Goal: Communication & Community: Answer question/provide support

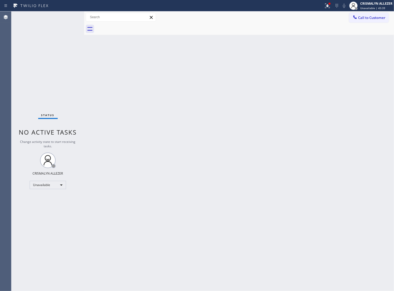
click at [205, 104] on div "Back to Dashboard Change Sender ID Customers Technicians Select a contact Outbo…" at bounding box center [238, 150] width 309 height 279
click at [182, 142] on div "Back to Dashboard Change Sender ID Customers Technicians Select a contact Outbo…" at bounding box center [238, 150] width 309 height 279
click at [247, 105] on div "Back to Dashboard Change Sender ID Customers Technicians Select a contact Outbo…" at bounding box center [238, 150] width 309 height 279
click at [370, 19] on span "Call to Customer" at bounding box center [371, 17] width 27 height 5
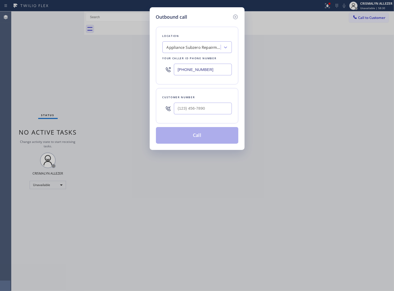
drag, startPoint x: 220, startPoint y: 70, endPoint x: 89, endPoint y: 63, distance: 131.5
click at [89, 63] on div "Outbound call Location Appliance Subzero Repairman Your caller id phone number …" at bounding box center [197, 145] width 394 height 291
paste input "323) 416-2342"
type input "[PHONE_NUMBER]"
click at [213, 111] on input "(___) ___-____" at bounding box center [203, 109] width 58 height 12
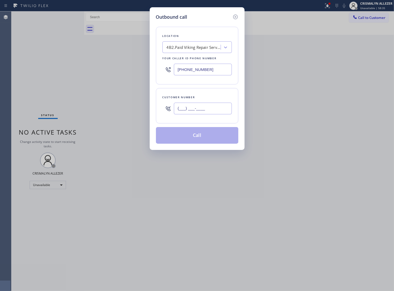
paste input "818) 966-0319"
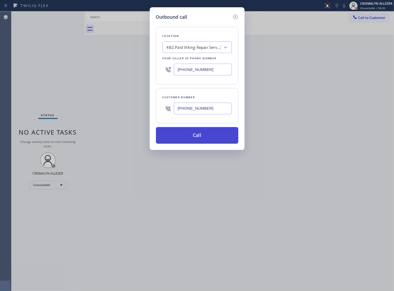
type input "[PHONE_NUMBER]"
click at [197, 144] on button "Call" at bounding box center [197, 135] width 82 height 17
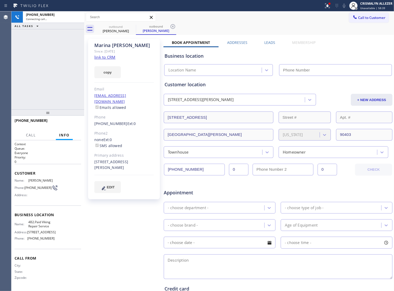
click at [110, 58] on link "link to CRM" at bounding box center [104, 57] width 21 height 5
type input "[PHONE_NUMBER]"
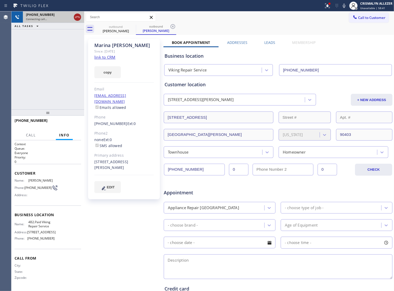
click at [76, 15] on icon at bounding box center [77, 17] width 6 height 6
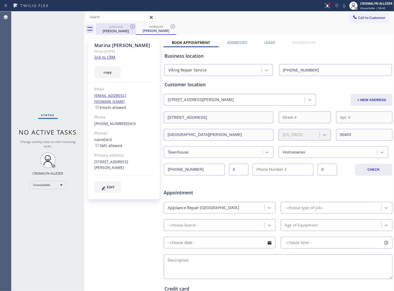
drag, startPoint x: 173, startPoint y: 25, endPoint x: 127, endPoint y: 30, distance: 45.9
click at [169, 26] on icon at bounding box center [172, 26] width 6 height 6
click at [131, 27] on icon at bounding box center [132, 26] width 6 height 6
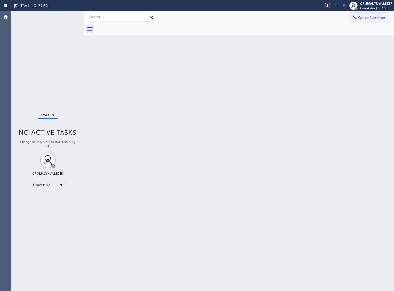
click at [362, 18] on span "Call to Customer" at bounding box center [371, 17] width 27 height 5
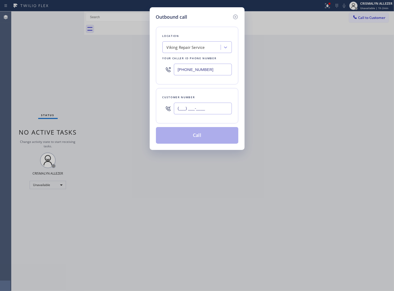
click at [215, 114] on input "(___) ___-____" at bounding box center [203, 109] width 58 height 12
paste input "908) 510-9410"
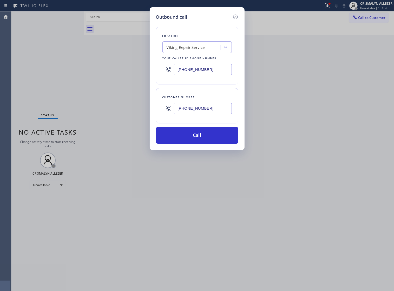
type input "[PHONE_NUMBER]"
drag, startPoint x: 212, startPoint y: 72, endPoint x: 62, endPoint y: 59, distance: 150.6
click at [62, 59] on div "Outbound call Location Viking Repair Service Your caller id phone number [PHONE…" at bounding box center [197, 145] width 394 height 291
paste input "908) 639-2750"
type input "[PHONE_NUMBER]"
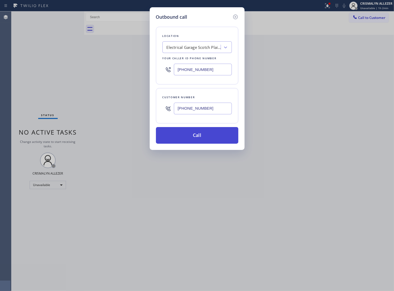
click at [202, 143] on button "Call" at bounding box center [197, 135] width 82 height 17
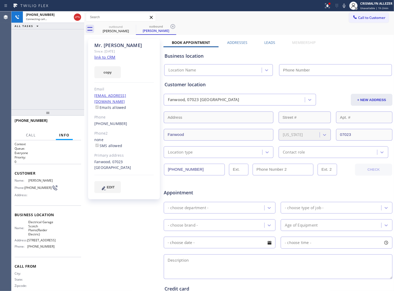
type input "[PHONE_NUMBER]"
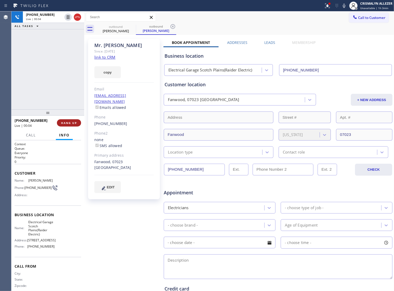
click at [65, 124] on span "HANG UP" at bounding box center [69, 123] width 16 height 4
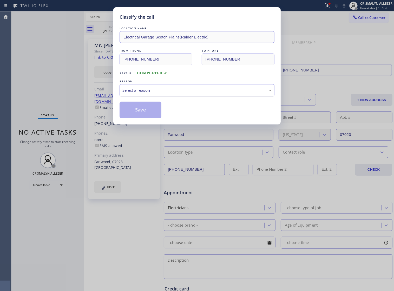
click at [217, 93] on div "Select a reason" at bounding box center [196, 90] width 149 height 6
click at [153, 117] on button "Save" at bounding box center [140, 109] width 42 height 17
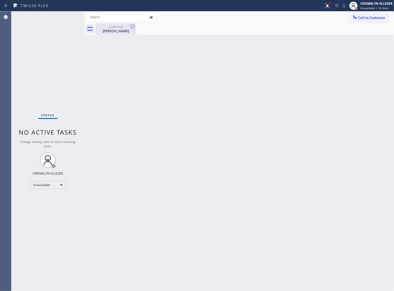
click at [117, 30] on div "[PERSON_NAME]" at bounding box center [115, 31] width 39 height 5
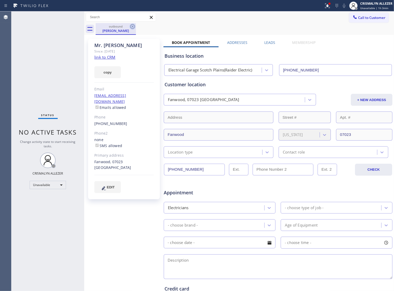
click at [132, 27] on icon at bounding box center [132, 26] width 5 height 5
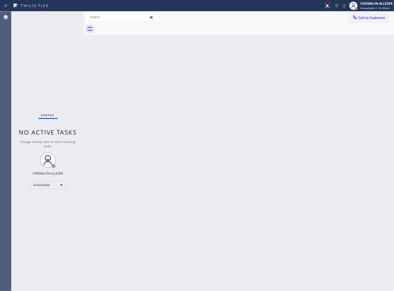
click at [202, 132] on div "Back to Dashboard Change Sender ID Customers Technicians Select a contact Outbo…" at bounding box center [238, 150] width 309 height 279
click at [369, 18] on span "Call to Customer" at bounding box center [371, 17] width 27 height 5
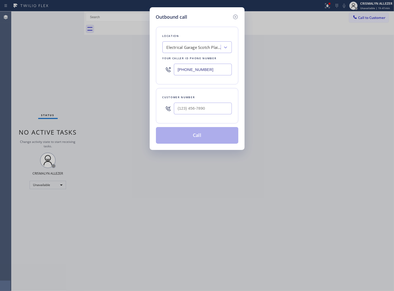
drag, startPoint x: 225, startPoint y: 71, endPoint x: 64, endPoint y: 67, distance: 160.7
click at [64, 67] on div "Outbound call Location Electrical Garage [GEOGRAPHIC_DATA](Raider Electric) You…" at bounding box center [197, 145] width 394 height 291
paste input "855) 967-1119"
type input "[PHONE_NUMBER]"
click at [211, 112] on input "(___) ___-____" at bounding box center [203, 109] width 58 height 12
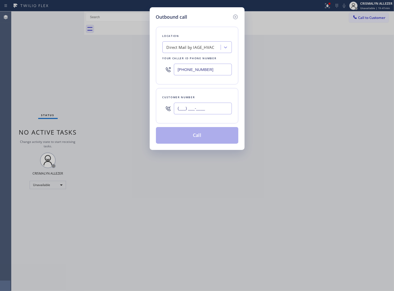
paste input "647) 260-9529"
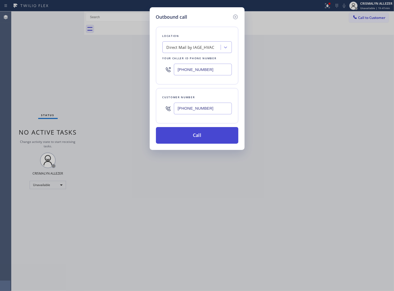
type input "[PHONE_NUMBER]"
click at [200, 140] on button "Call" at bounding box center [197, 135] width 82 height 17
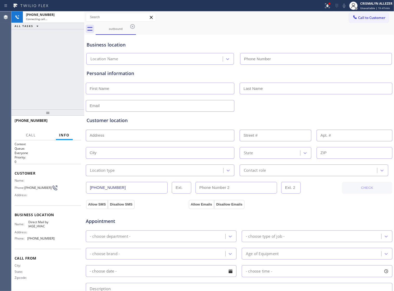
type input "[PHONE_NUMBER]"
click at [64, 123] on span "HANG UP" at bounding box center [69, 123] width 16 height 4
click at [64, 123] on span "COMPLETE" at bounding box center [68, 123] width 18 height 4
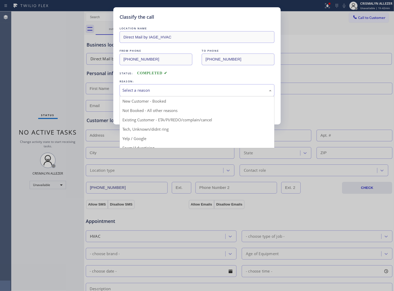
click at [188, 93] on div "Select a reason" at bounding box center [196, 90] width 149 height 6
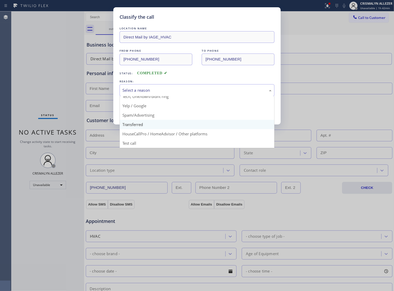
scroll to position [36, 0]
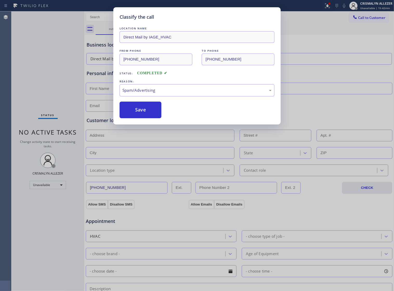
click at [151, 118] on button "Save" at bounding box center [140, 109] width 42 height 17
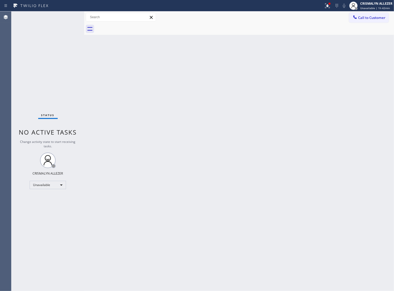
drag, startPoint x: 237, startPoint y: 119, endPoint x: 291, endPoint y: 66, distance: 75.6
click at [239, 115] on div "Back to Dashboard Change Sender ID Customers Technicians Select a contact Outbo…" at bounding box center [238, 150] width 309 height 279
click at [374, 19] on span "Call to Customer" at bounding box center [371, 17] width 27 height 5
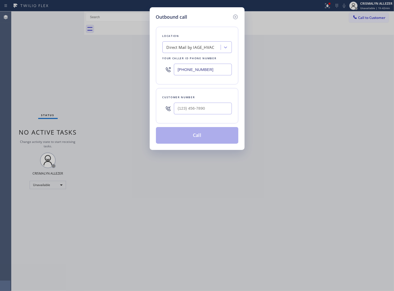
drag, startPoint x: 227, startPoint y: 72, endPoint x: 81, endPoint y: 71, distance: 145.4
click at [89, 72] on div "Outbound call Location Direct Mail by IAGE_HVAC Your caller id phone number [PH…" at bounding box center [197, 145] width 394 height 291
paste input "949) 391-4290"
type input "[PHONE_NUMBER]"
click at [199, 112] on input "(___) ___-____" at bounding box center [203, 109] width 58 height 12
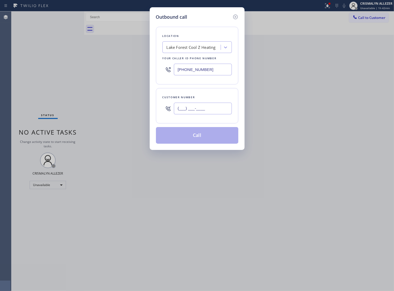
paste input "949) 295-9889"
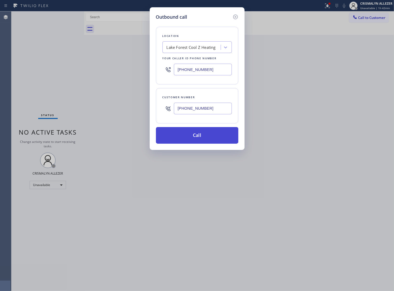
type input "[PHONE_NUMBER]"
click at [199, 144] on button "Call" at bounding box center [197, 135] width 82 height 17
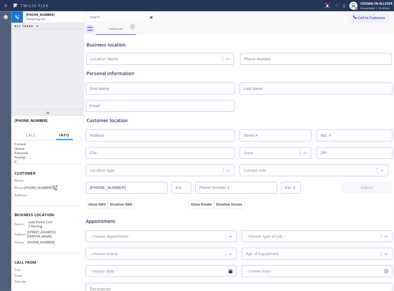
type input "[PHONE_NUMBER]"
click at [57, 155] on p "Everyone" at bounding box center [48, 153] width 66 height 4
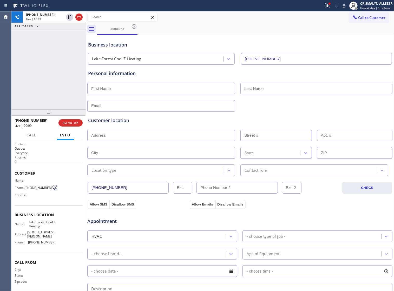
click at [86, 103] on div at bounding box center [86, 150] width 0 height 279
click at [68, 124] on span "HANG UP" at bounding box center [71, 123] width 16 height 4
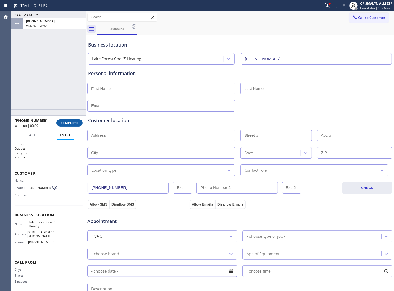
click at [68, 124] on span "COMPLETE" at bounding box center [69, 123] width 18 height 4
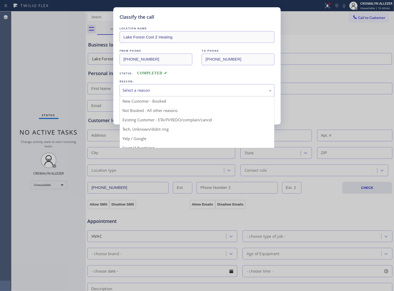
click at [208, 93] on div "Select a reason" at bounding box center [196, 90] width 149 height 6
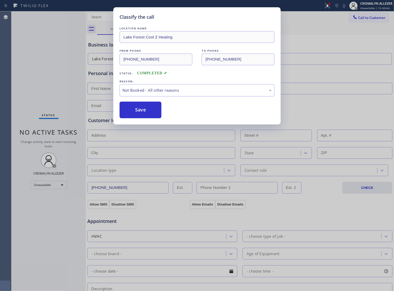
click at [144, 117] on button "Save" at bounding box center [140, 109] width 42 height 17
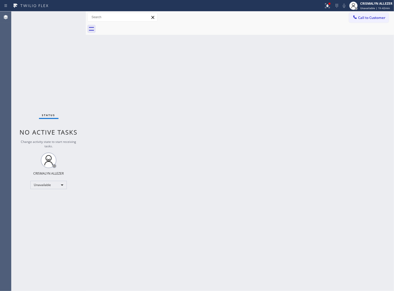
click at [262, 120] on div "Back to Dashboard Change Sender ID Customers Technicians Select a contact Outbo…" at bounding box center [240, 150] width 308 height 279
click at [377, 15] on span "Call to Customer" at bounding box center [371, 17] width 27 height 5
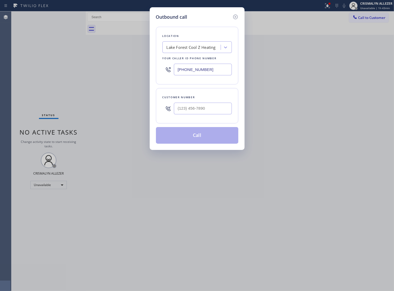
drag, startPoint x: 221, startPoint y: 72, endPoint x: 20, endPoint y: 67, distance: 201.2
click at [24, 67] on div "Outbound call Location [GEOGRAPHIC_DATA] Cool Z Heating Your caller id phone nu…" at bounding box center [197, 145] width 394 height 291
paste input "714) 583-6969"
type input "[PHONE_NUMBER]"
click at [200, 110] on input "(___) ___-____" at bounding box center [203, 109] width 58 height 12
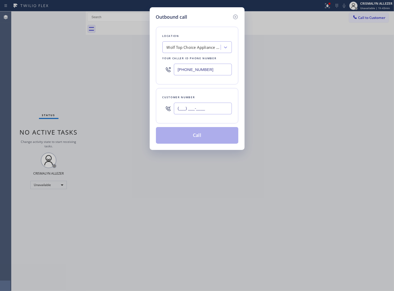
paste input "714) 775-2784"
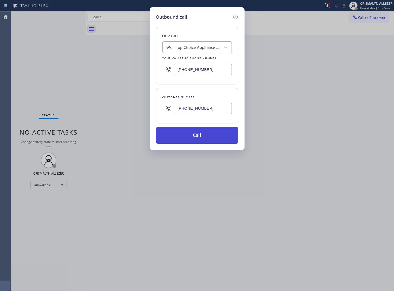
type input "[PHONE_NUMBER]"
click at [195, 139] on button "Call" at bounding box center [197, 135] width 82 height 17
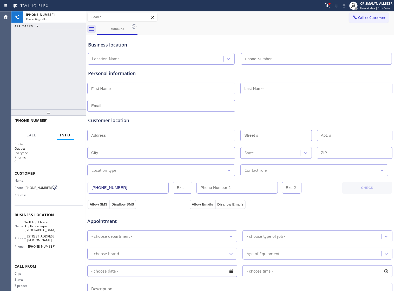
type input "[PHONE_NUMBER]"
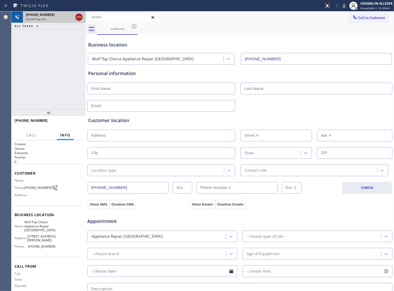
click at [79, 18] on icon at bounding box center [79, 17] width 6 height 6
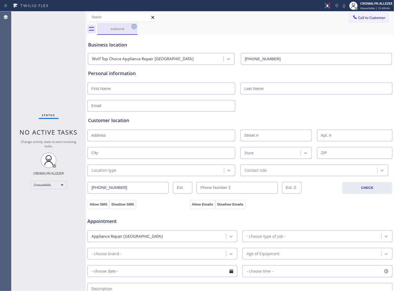
click at [135, 28] on icon at bounding box center [134, 26] width 5 height 5
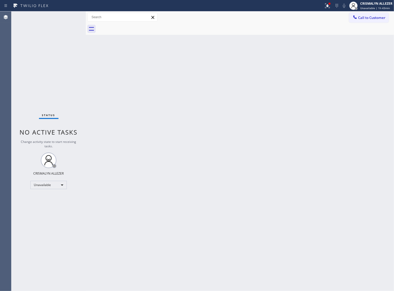
click at [226, 137] on div "Back to Dashboard Change Sender ID Customers Technicians Select a contact Outbo…" at bounding box center [240, 150] width 308 height 279
click at [373, 15] on span "Call to Customer" at bounding box center [371, 17] width 27 height 5
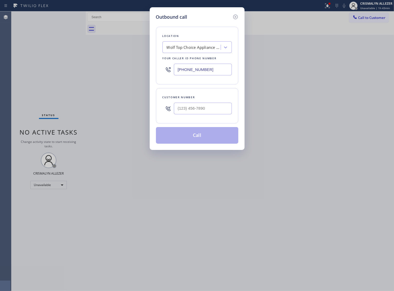
drag, startPoint x: 214, startPoint y: 73, endPoint x: 65, endPoint y: 71, distance: 149.0
click at [76, 71] on div "Outbound call Location Wolf Top Choice Appliance Repair [GEOGRAPHIC_DATA] Your …" at bounding box center [197, 145] width 394 height 291
paste input "518) 363-7102"
type input "[PHONE_NUMBER]"
click at [188, 114] on input "(___) ___-____" at bounding box center [203, 109] width 58 height 12
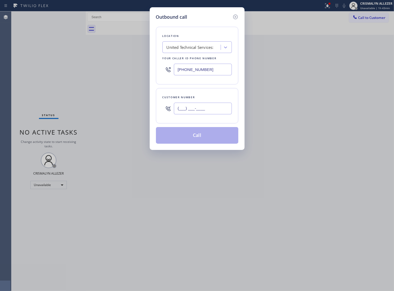
paste input "609) 784-2300"
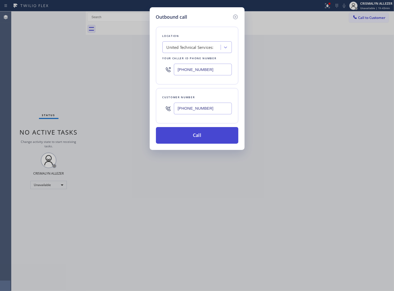
type input "[PHONE_NUMBER]"
click at [203, 143] on button "Call" at bounding box center [197, 135] width 82 height 17
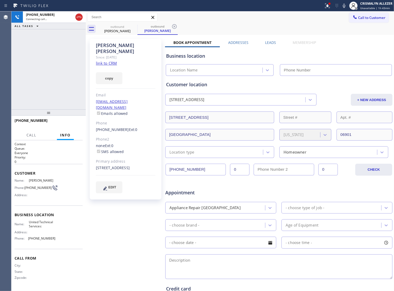
type input "[PHONE_NUMBER]"
click at [106, 60] on link "link to CRM" at bounding box center [106, 62] width 21 height 5
click at [78, 18] on icon at bounding box center [79, 17] width 6 height 6
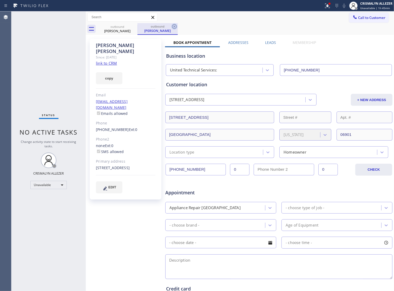
click at [174, 26] on icon at bounding box center [174, 26] width 5 height 5
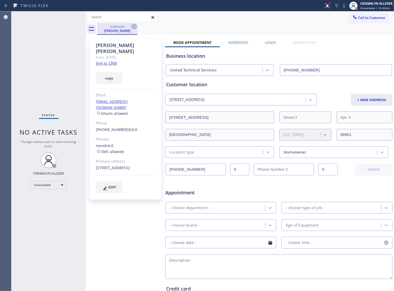
click at [133, 26] on icon at bounding box center [134, 26] width 6 height 6
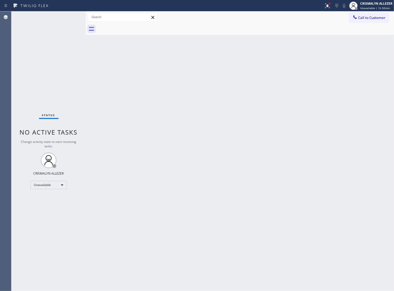
click at [159, 149] on div "Back to Dashboard Change Sender ID Customers Technicians Select a contact Outbo…" at bounding box center [240, 150] width 308 height 279
click at [60, 186] on div "Unavailable" at bounding box center [48, 185] width 36 height 8
click at [50, 192] on li "Offline" at bounding box center [48, 192] width 35 height 6
click at [377, 4] on div "CRISMALYN ALLEZER" at bounding box center [376, 3] width 32 height 4
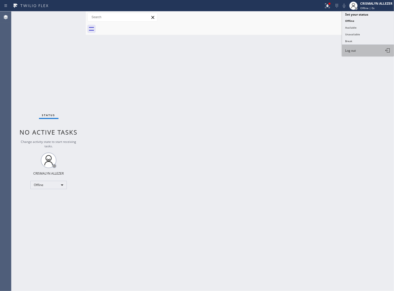
click at [361, 52] on button "Log out" at bounding box center [368, 50] width 52 height 11
